Goal: Transaction & Acquisition: Purchase product/service

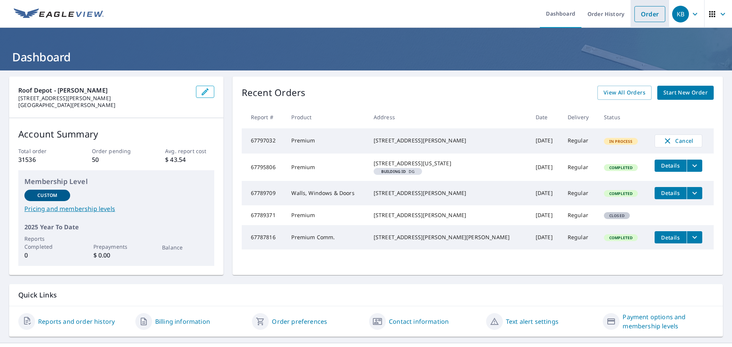
click at [639, 15] on link "Order" at bounding box center [650, 14] width 31 height 16
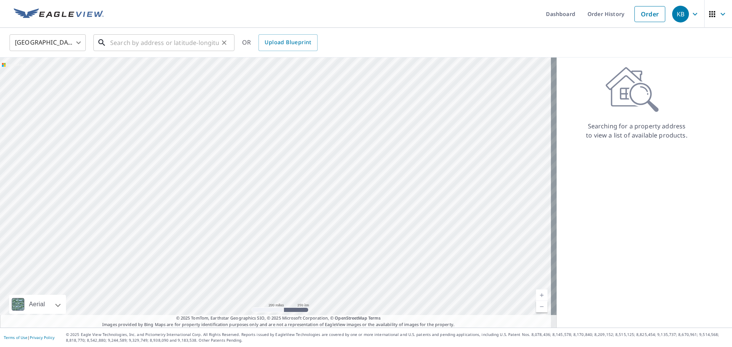
click at [138, 40] on input "text" at bounding box center [164, 42] width 109 height 21
click at [109, 40] on div "​" at bounding box center [163, 42] width 141 height 17
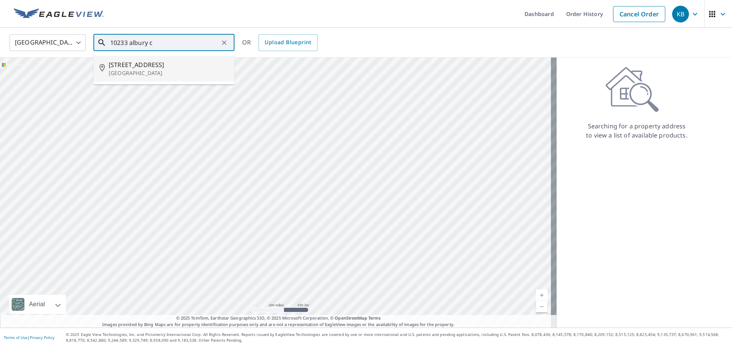
click at [145, 67] on span "[STREET_ADDRESS]" at bounding box center [169, 64] width 120 height 9
type input "[STREET_ADDRESS]"
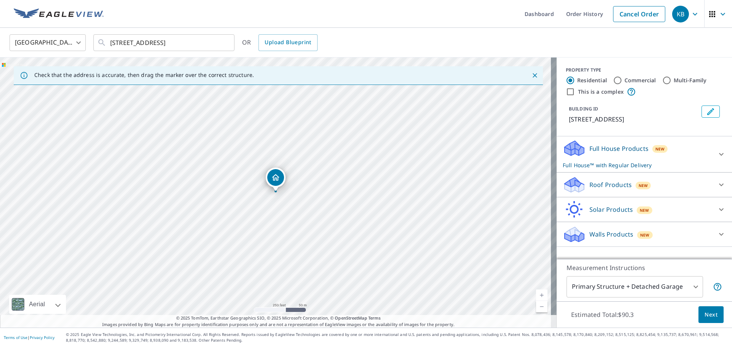
click at [590, 184] on p "Roof Products" at bounding box center [611, 184] width 42 height 9
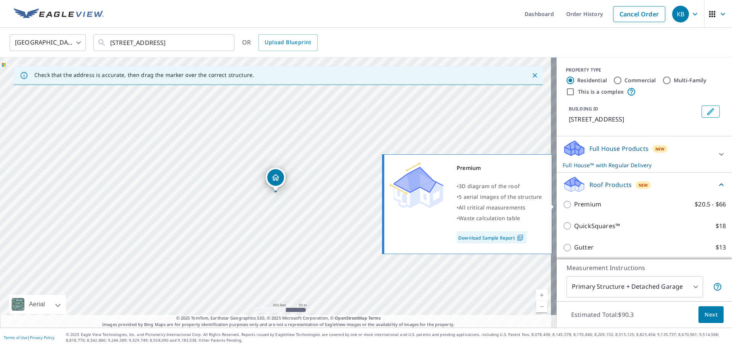
click at [563, 206] on input "Premium $20.5 - $66" at bounding box center [568, 204] width 11 height 9
checkbox input "true"
checkbox input "false"
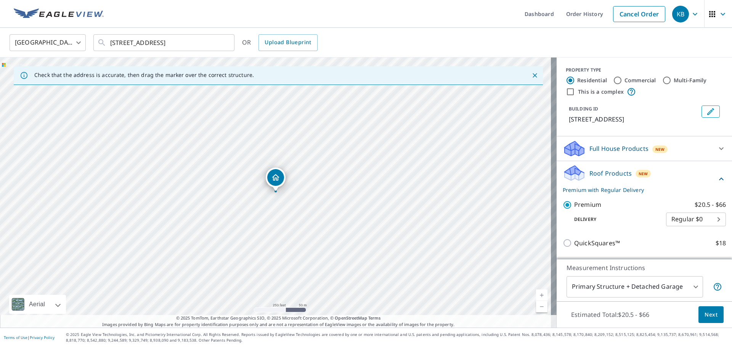
click at [601, 285] on body "KB KB Dashboard Order History Cancel Order KB [GEOGRAPHIC_DATA] [GEOGRAPHIC_DAT…" at bounding box center [366, 173] width 732 height 347
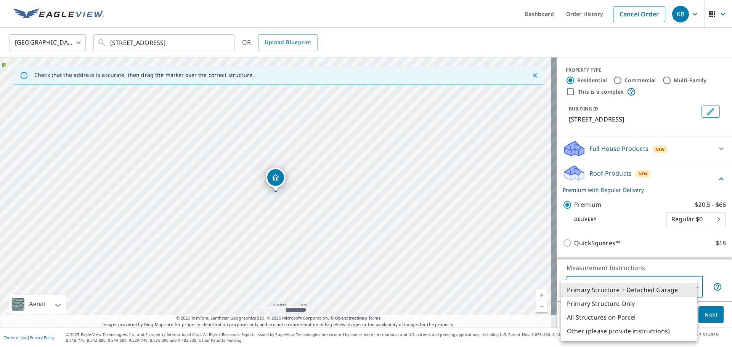
click at [604, 299] on li "Primary Structure Only" at bounding box center [629, 304] width 137 height 14
type input "2"
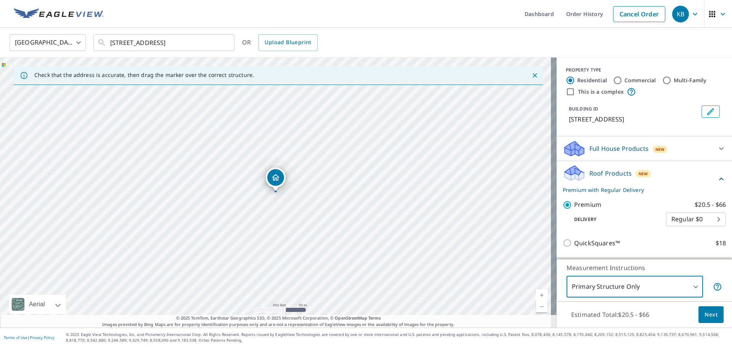
click at [689, 313] on div "Estimated Total: $20.5 - $66 Next" at bounding box center [644, 315] width 175 height 27
click at [707, 313] on span "Next" at bounding box center [711, 315] width 13 height 10
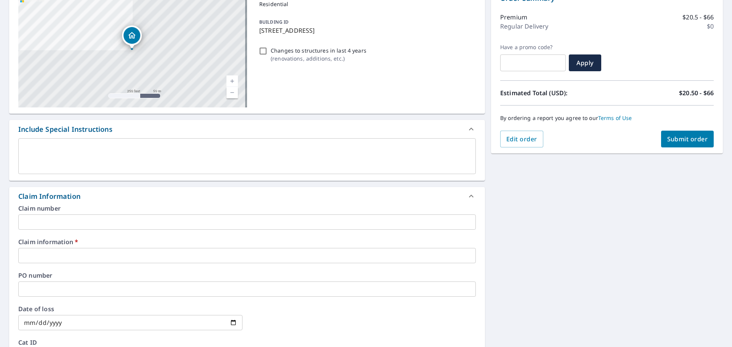
scroll to position [114, 0]
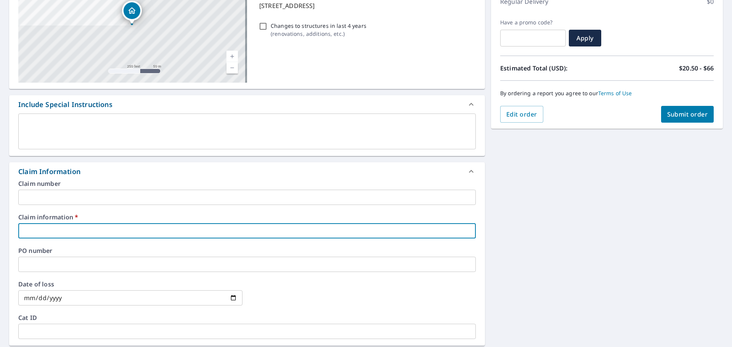
click at [100, 228] on input "text" at bounding box center [247, 230] width 458 height 15
type input "[PERSON_NAME]"
checkbox input "true"
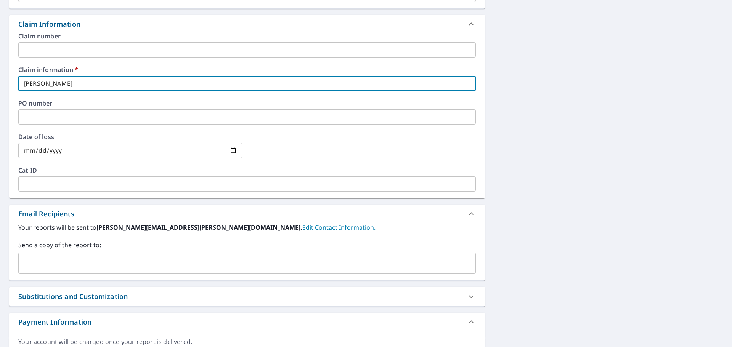
scroll to position [267, 0]
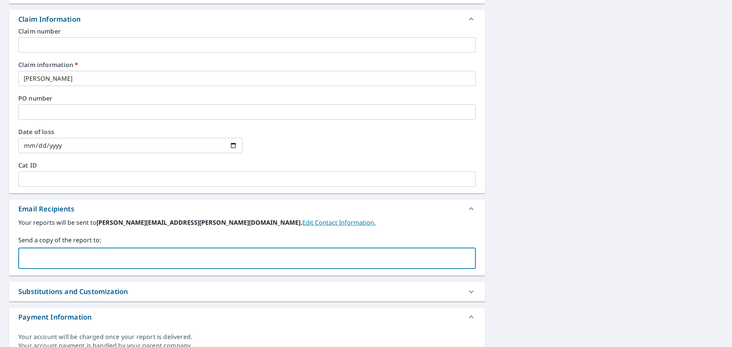
click at [75, 256] on input "text" at bounding box center [241, 258] width 439 height 14
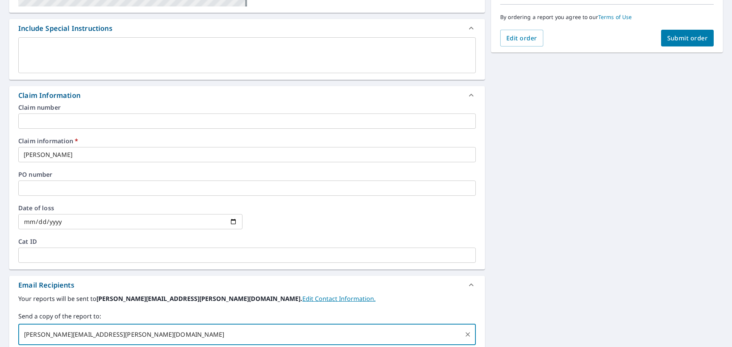
type input "[PERSON_NAME][EMAIL_ADDRESS][PERSON_NAME][DOMAIN_NAME]"
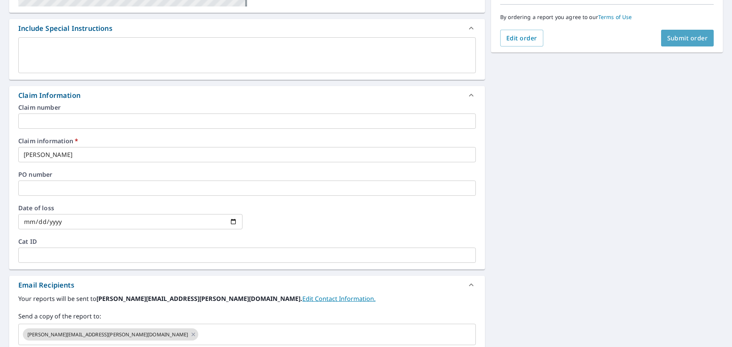
click at [676, 35] on span "Submit order" at bounding box center [687, 38] width 41 height 8
checkbox input "true"
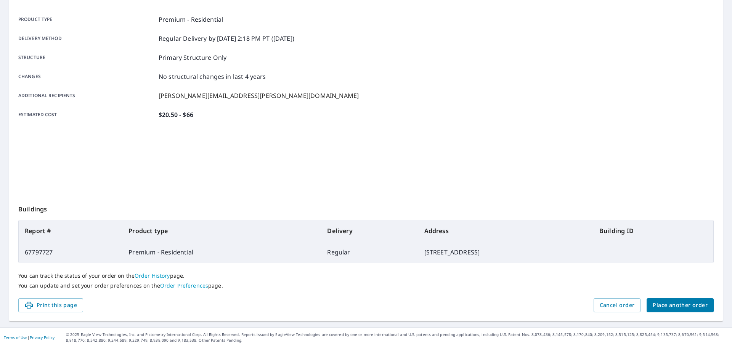
scroll to position [101, 0]
